Goal: Transaction & Acquisition: Purchase product/service

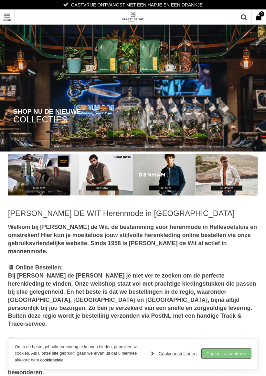
click at [236, 355] on link "Cookies accepteren" at bounding box center [227, 354] width 50 height 10
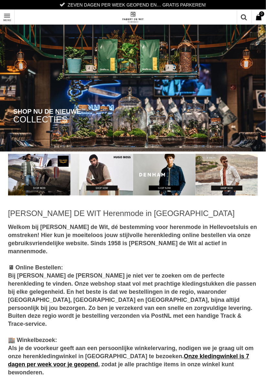
click at [14, 17] on link "Toon menu" at bounding box center [7, 17] width 15 height 15
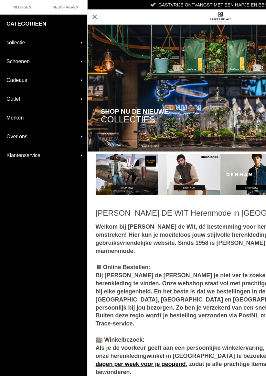
click at [86, 40] on link "collectie" at bounding box center [43, 42] width 87 height 18
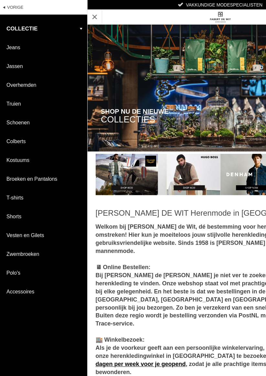
click at [22, 67] on link "Jassen" at bounding box center [43, 66] width 87 height 18
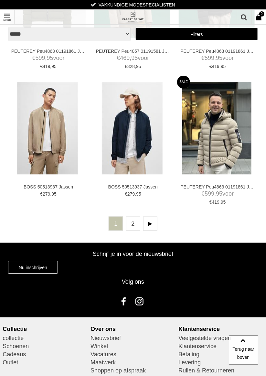
scroll to position [1476, 0]
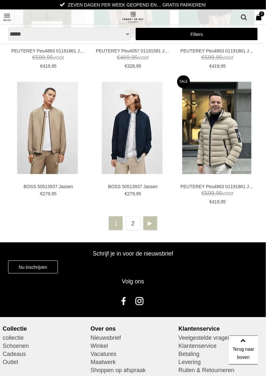
click at [151, 226] on link at bounding box center [150, 223] width 14 height 14
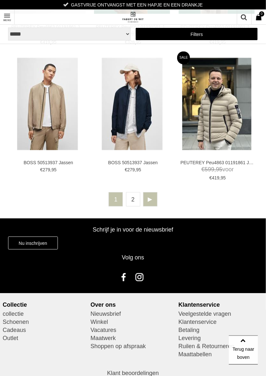
scroll to position [1503, 0]
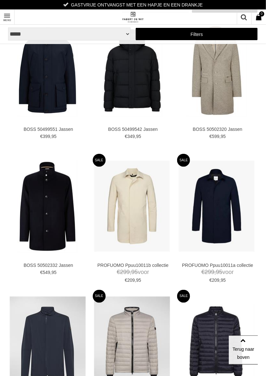
scroll to position [31, 0]
